Goal: Navigation & Orientation: Find specific page/section

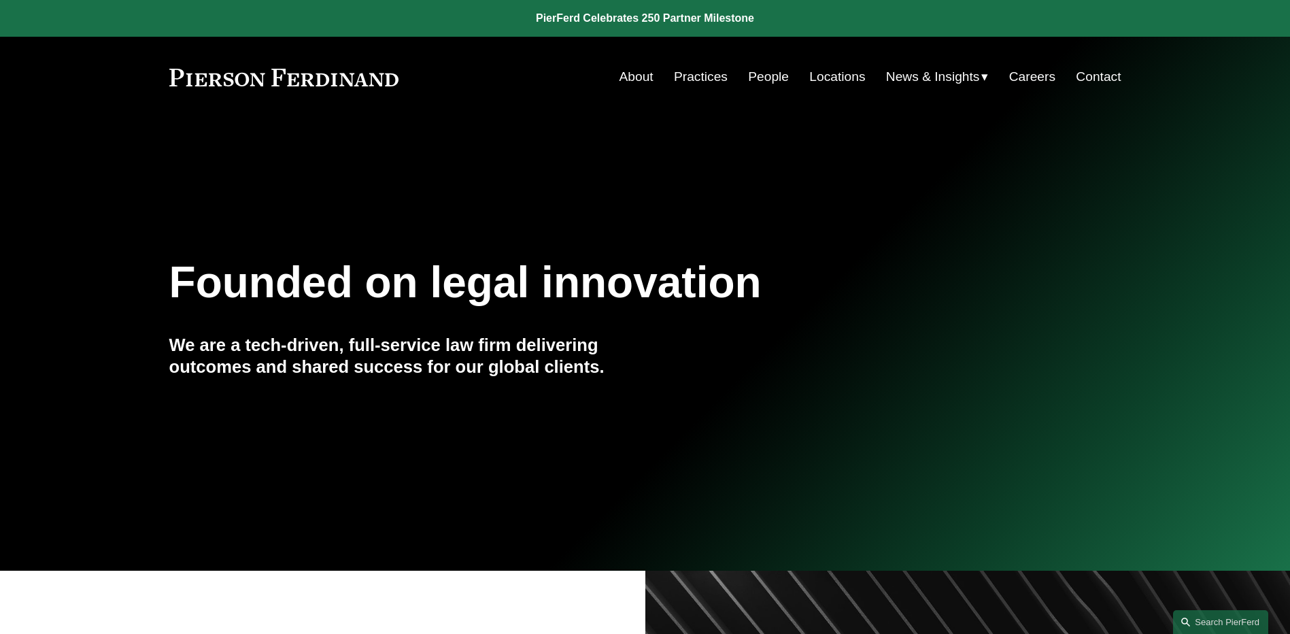
click at [772, 83] on link "People" at bounding box center [768, 77] width 41 height 26
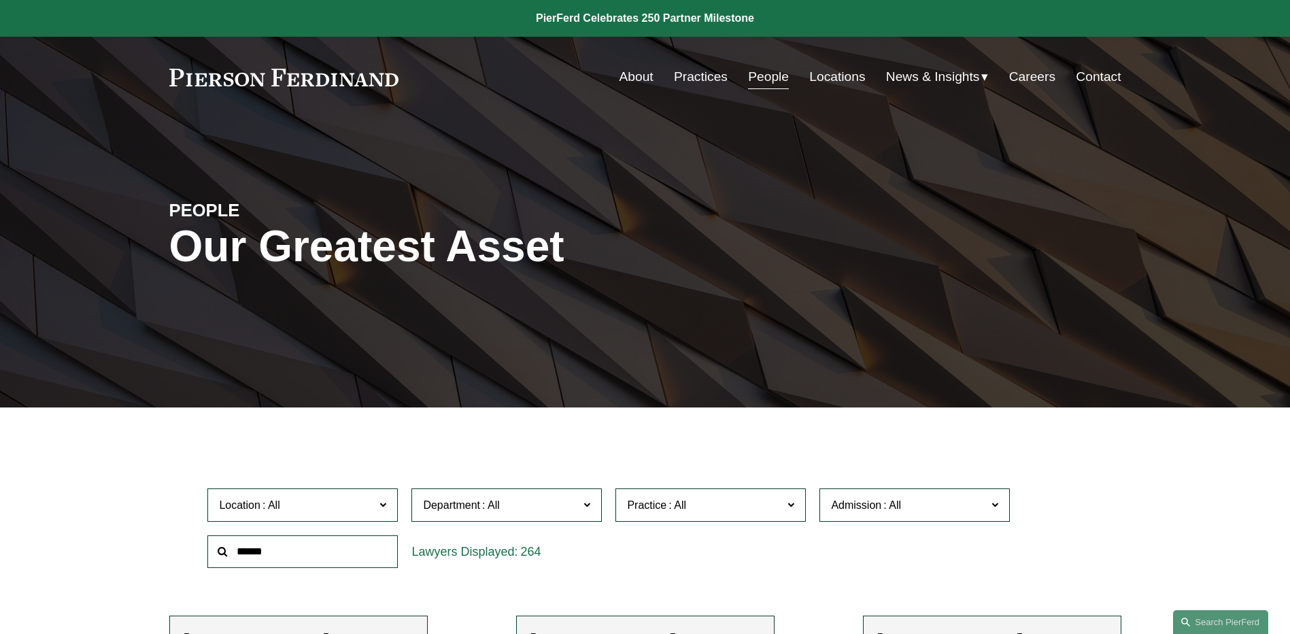
click at [0, 0] on span "News" at bounding box center [0, 0] width 0 height 0
